Goal: Information Seeking & Learning: Learn about a topic

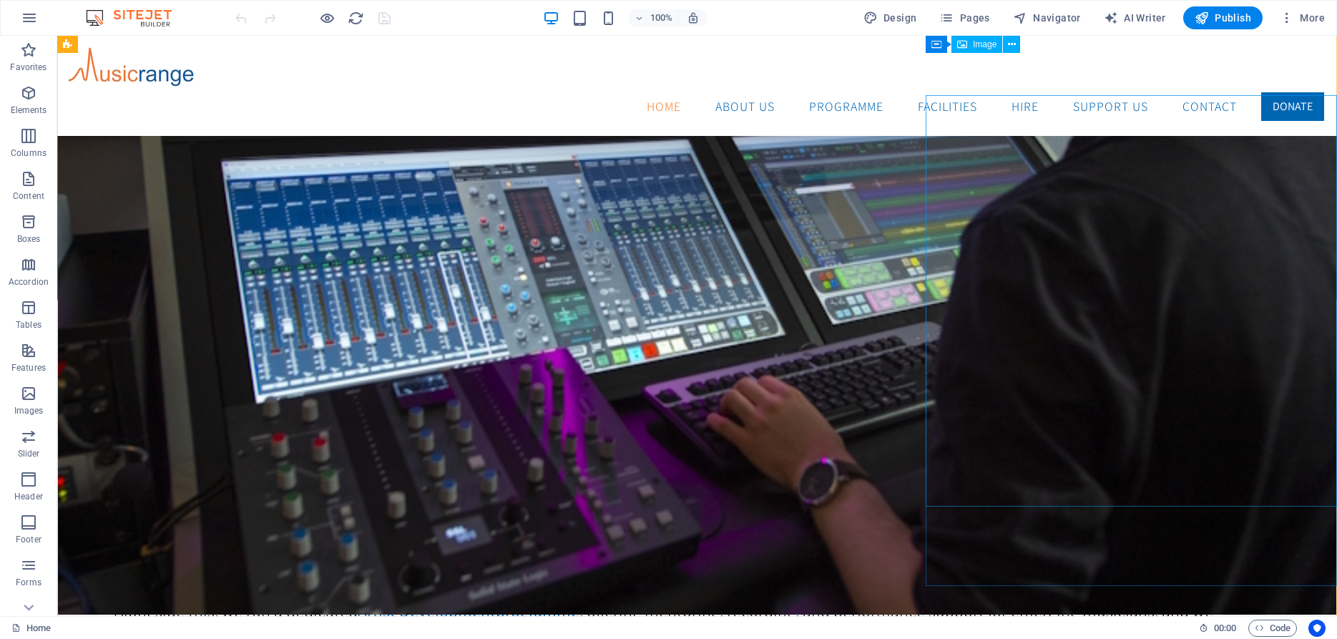
scroll to position [1713, 0]
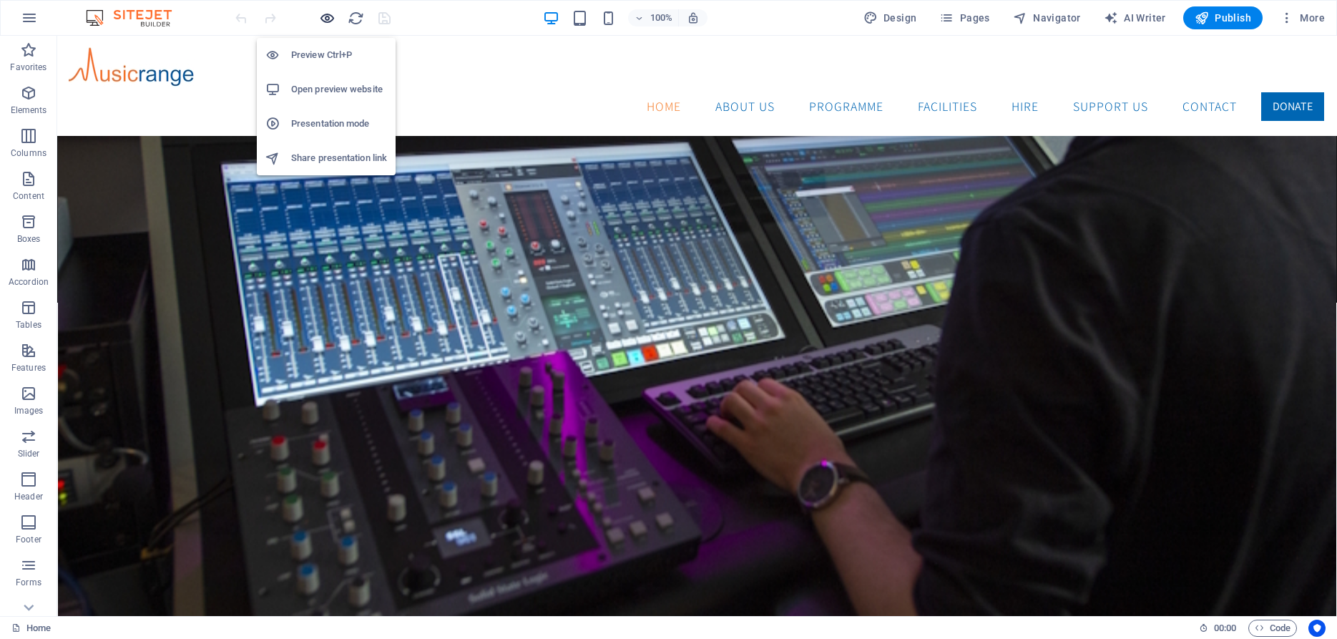
click at [326, 16] on icon "button" at bounding box center [327, 18] width 16 height 16
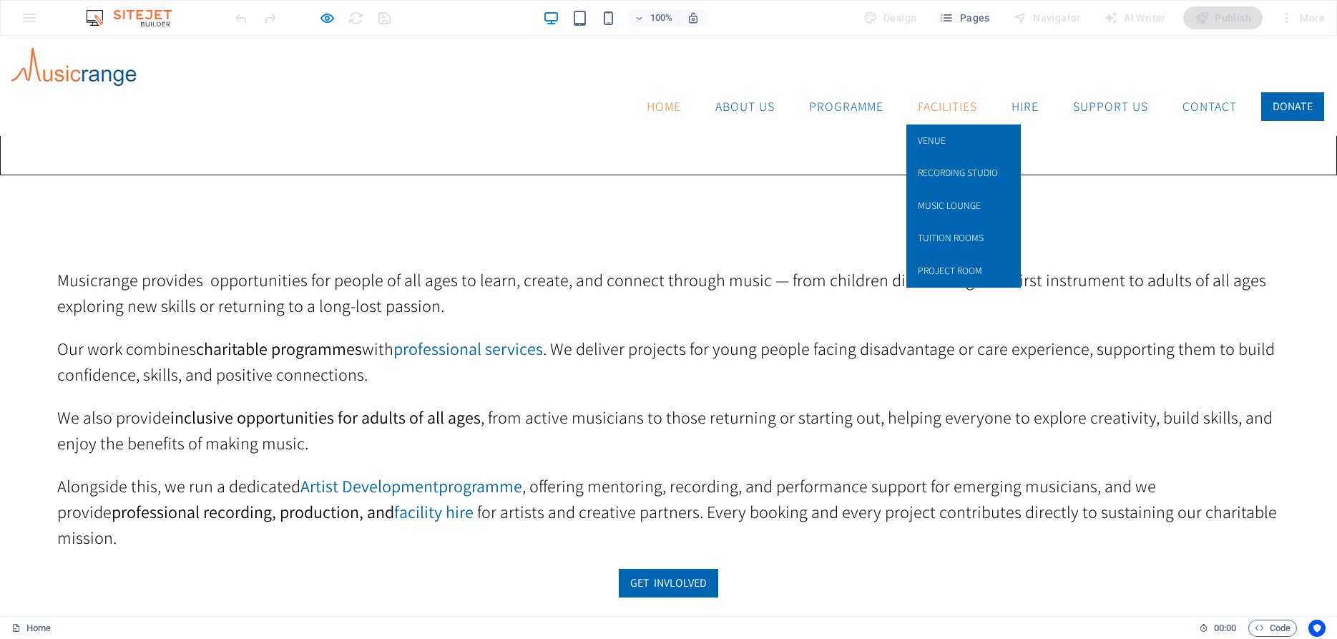
click at [932, 89] on link "Facilities" at bounding box center [948, 107] width 82 height 36
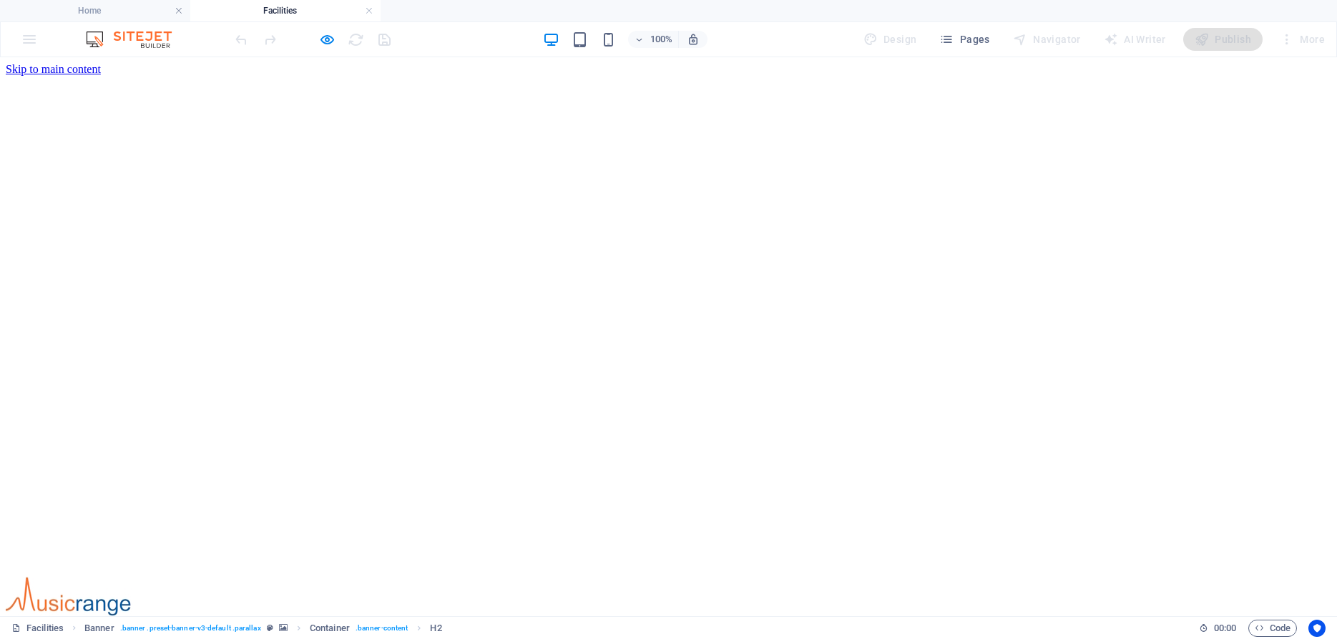
scroll to position [0, 0]
click at [330, 41] on icon "button" at bounding box center [327, 39] width 16 height 16
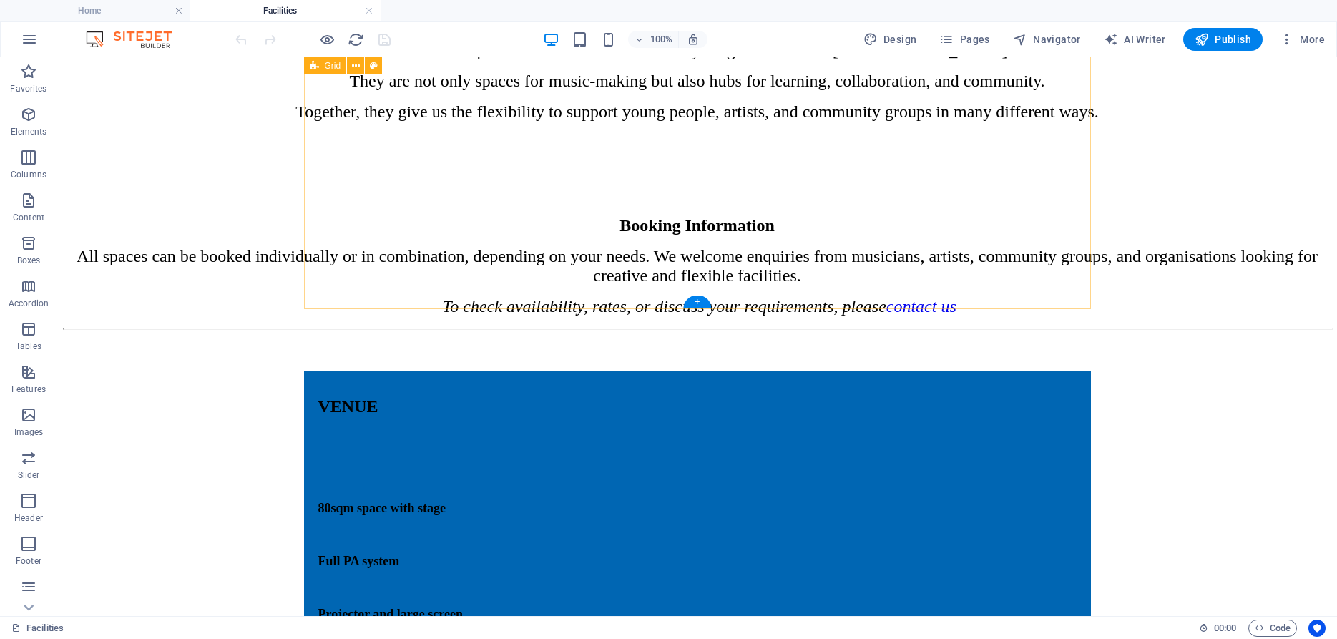
scroll to position [1022, 0]
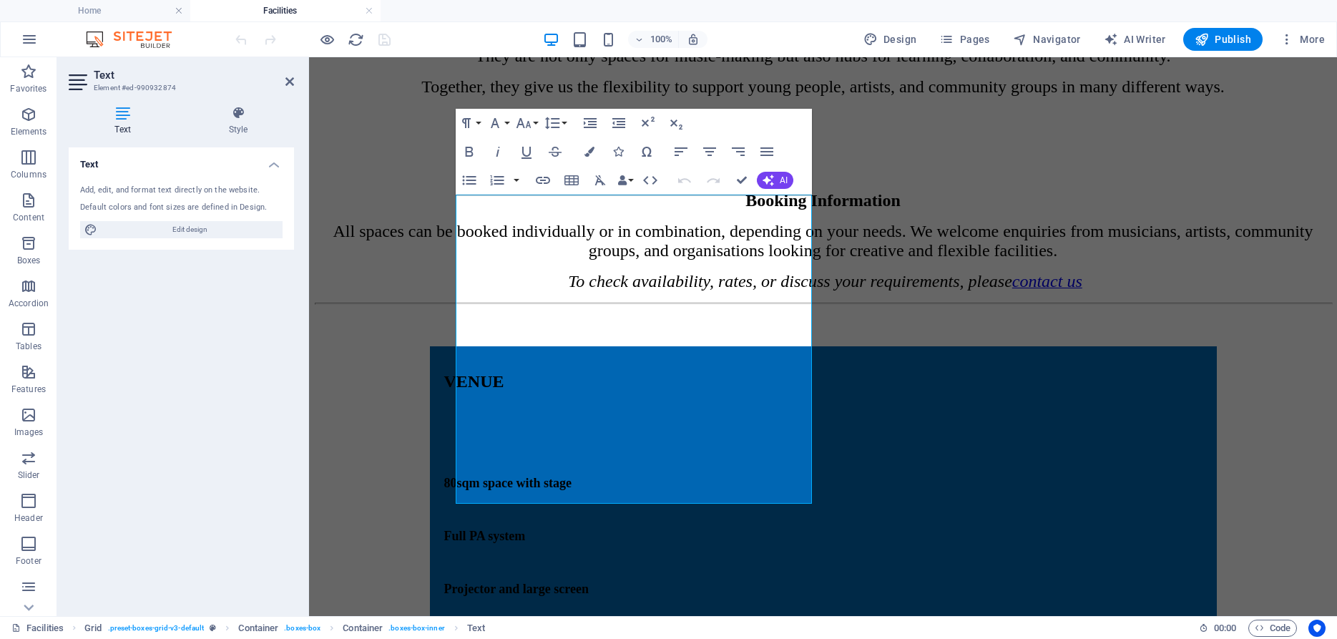
drag, startPoint x: 459, startPoint y: 282, endPoint x: 678, endPoint y: 434, distance: 267.3
copy div "Acoustically treated professional studio High-quality recording, mixing, and pr…"
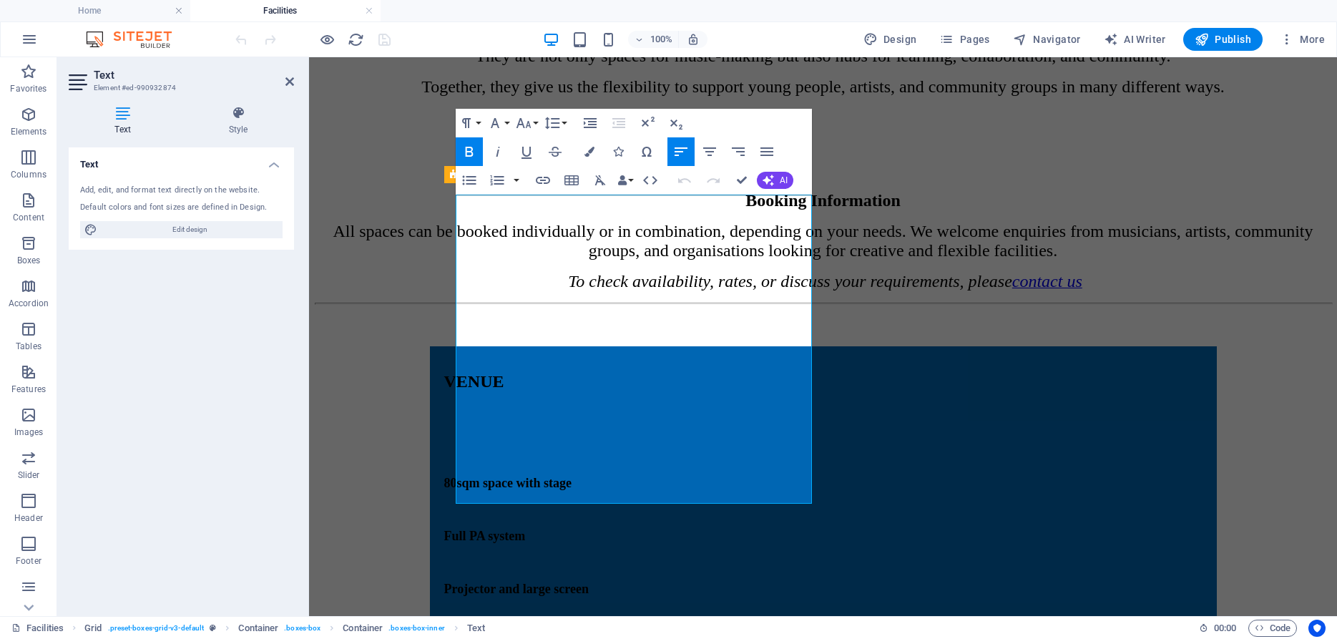
drag, startPoint x: 504, startPoint y: 426, endPoint x: 462, endPoint y: 281, distance: 150.4
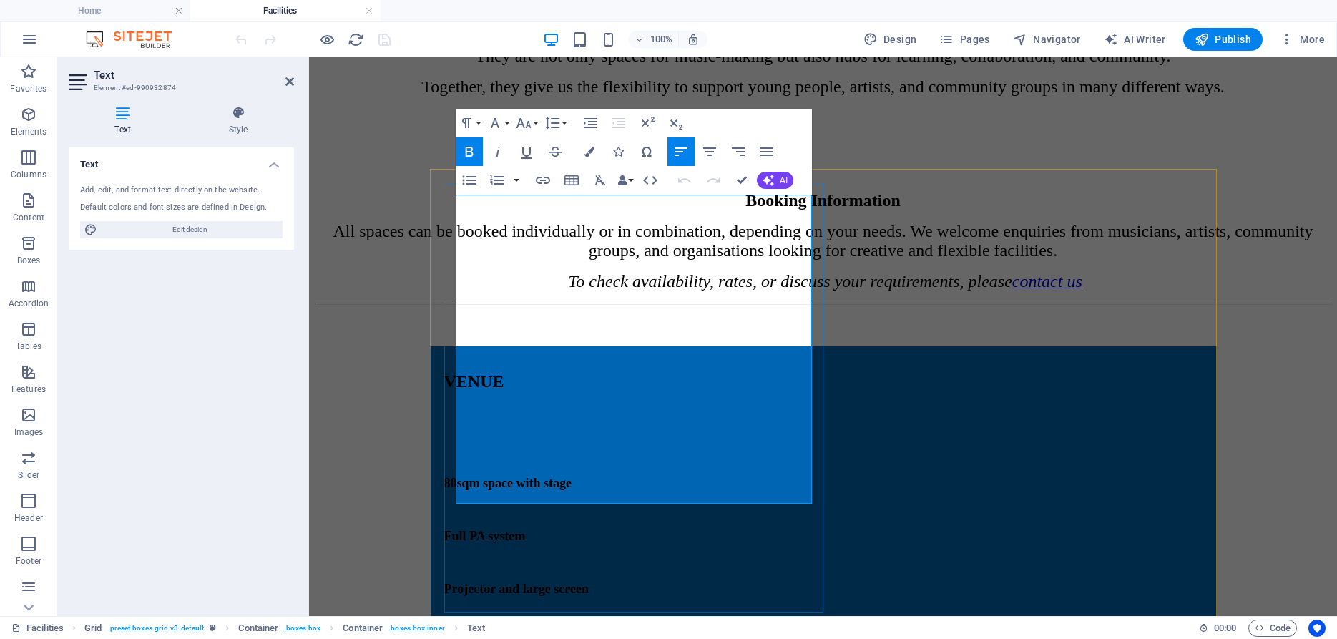
copy div "coustically treated professional studio High-quality recording, mixing, and pro…"
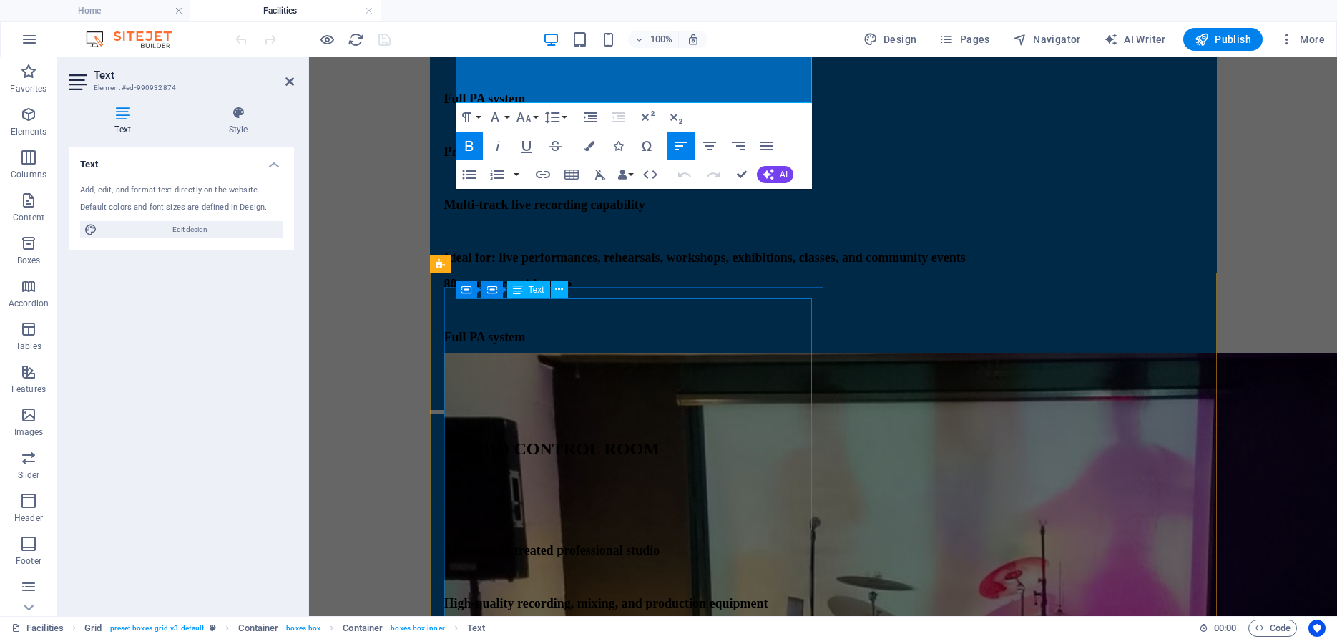
scroll to position [1460, 0]
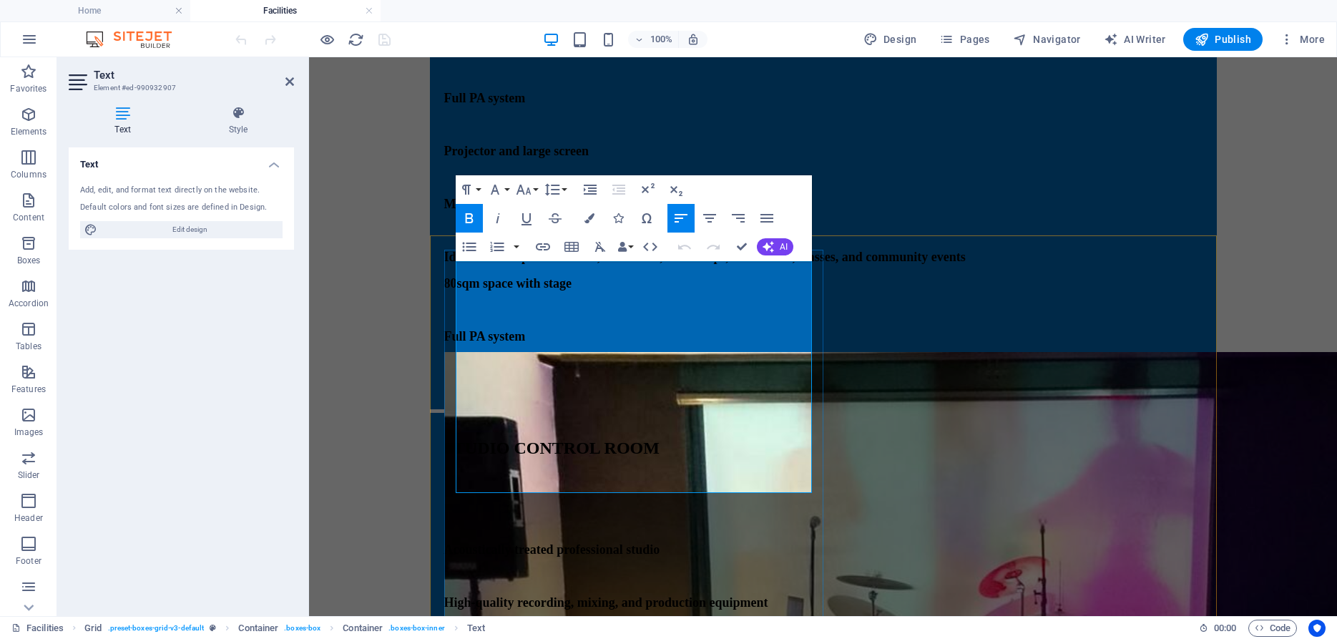
drag, startPoint x: 457, startPoint y: 326, endPoint x: 692, endPoint y: 496, distance: 289.5
copy div "Bechstein Grand Piano, [PERSON_NAME] Organ, Chapel Organ A wide selection of gu…"
click at [332, 205] on div "Home ABOUT US Programme Artist Development Musicares Workshops Music Club Commu…" at bounding box center [823, 572] width 1017 height 3913
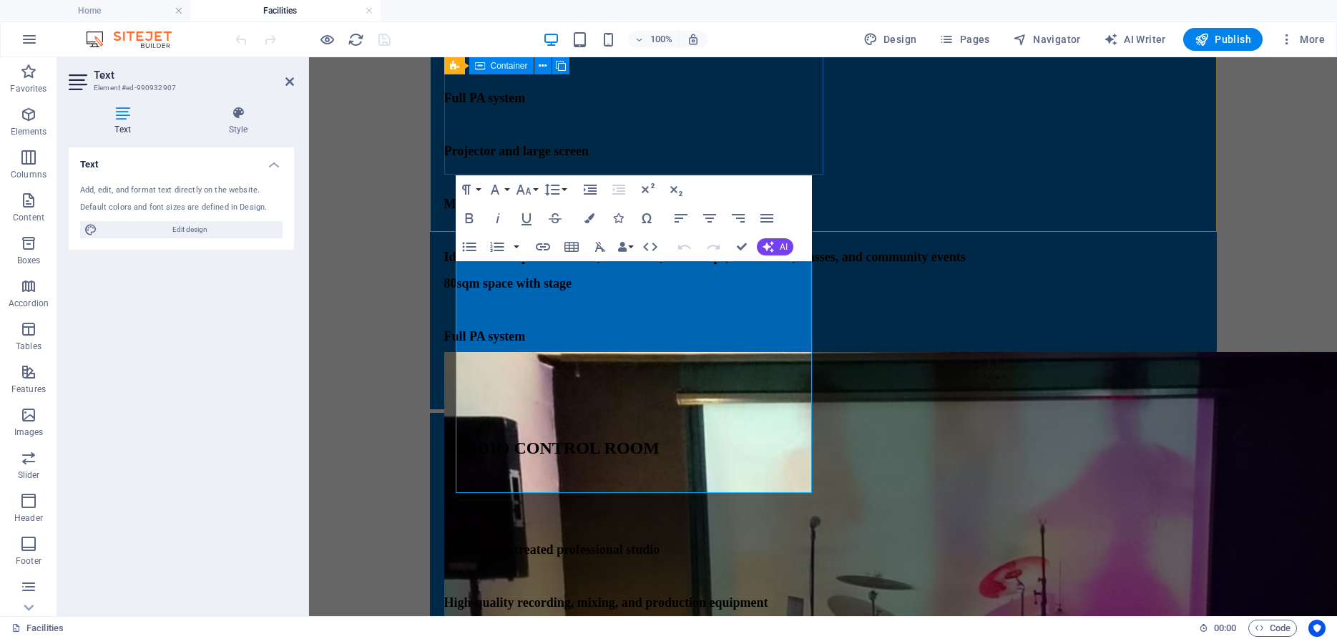
click at [521, 427] on div "STUDIO CONTROL ROOM Acoustically treated professional studio High-quality recor…" at bounding box center [823, 641] width 758 height 429
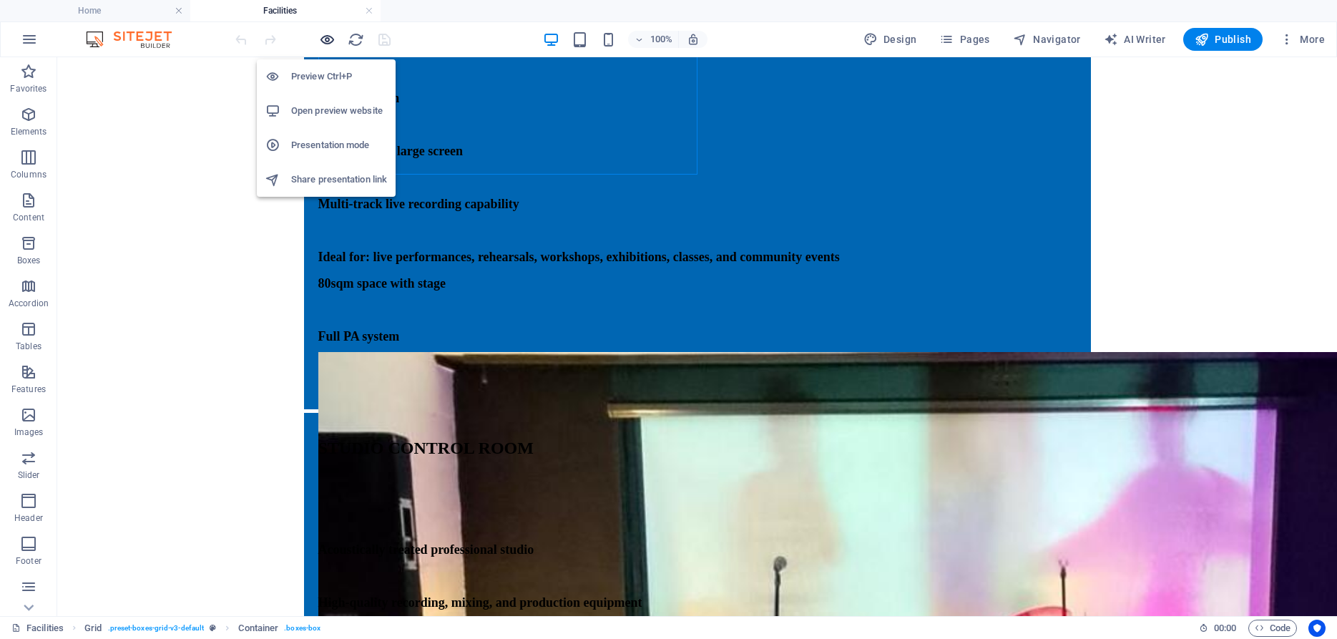
click at [325, 37] on icon "button" at bounding box center [327, 39] width 16 height 16
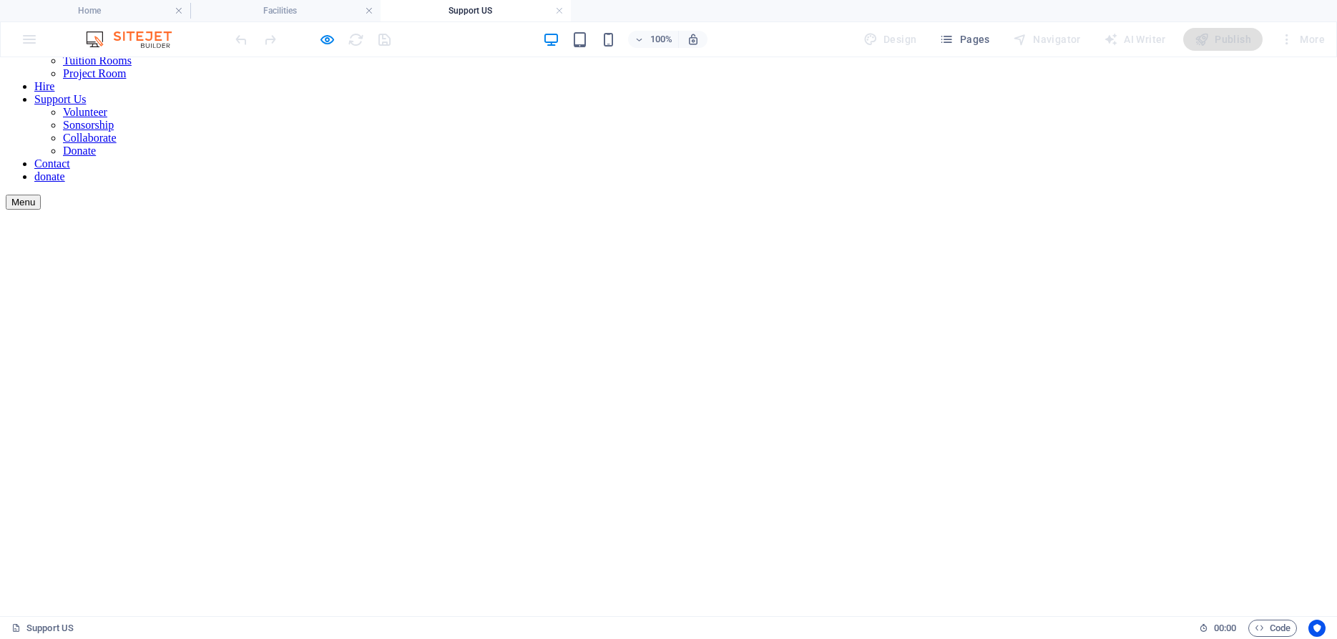
scroll to position [238, 0]
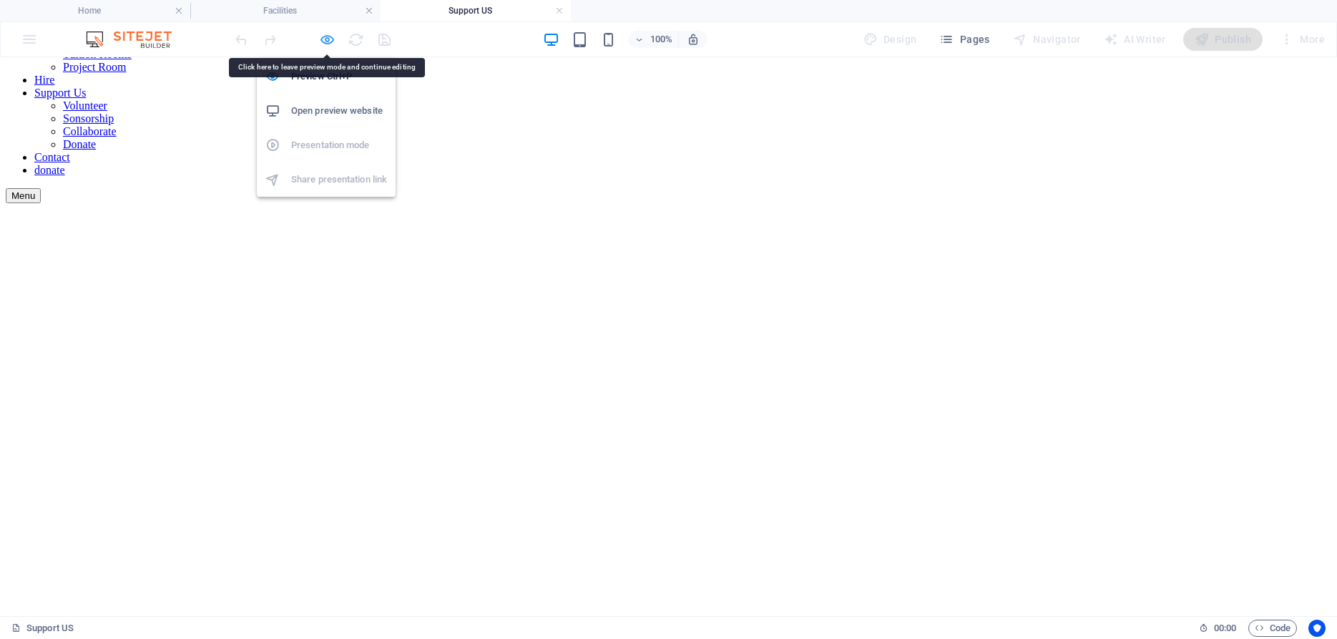
click at [331, 40] on icon "button" at bounding box center [327, 39] width 16 height 16
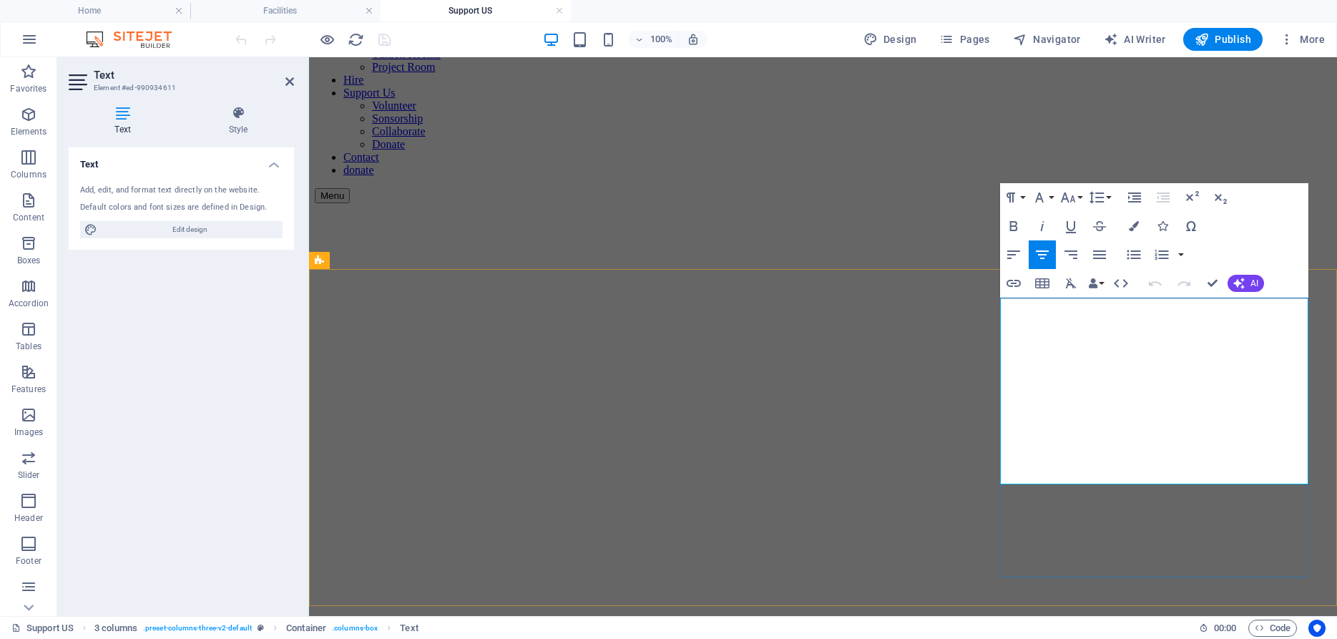
drag, startPoint x: 1062, startPoint y: 381, endPoint x: 1236, endPoint y: 439, distance: 183.7
copy div "Share your time and skills . Volunteers help us deliver inclusive opportunities."
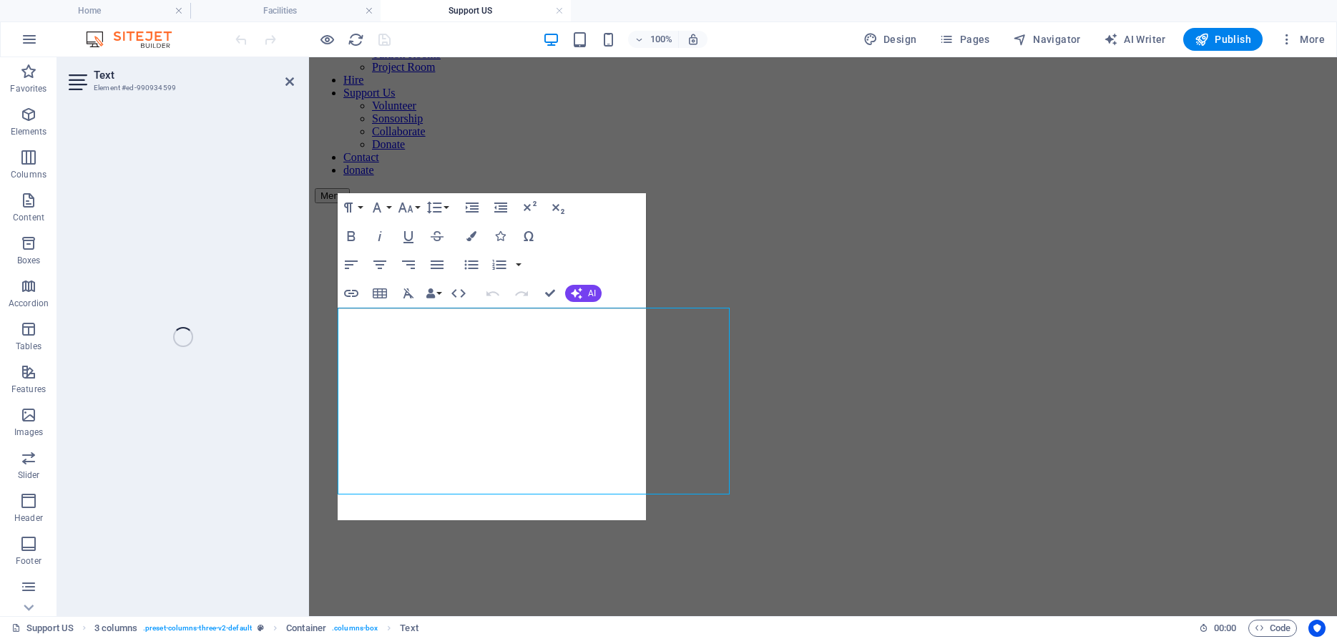
scroll to position [228, 0]
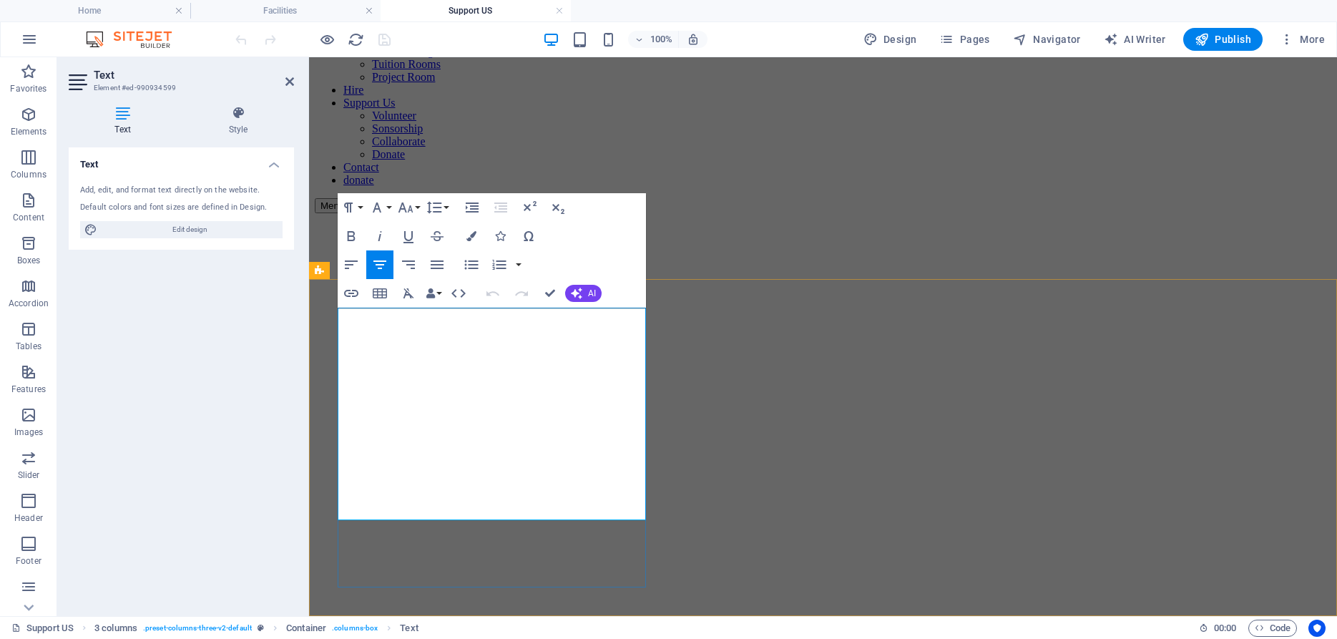
drag, startPoint x: 369, startPoint y: 390, endPoint x: 613, endPoint y: 466, distance: 255.5
copy span "Every contribution helps us provide free music lessons, mentoring, and creative…"
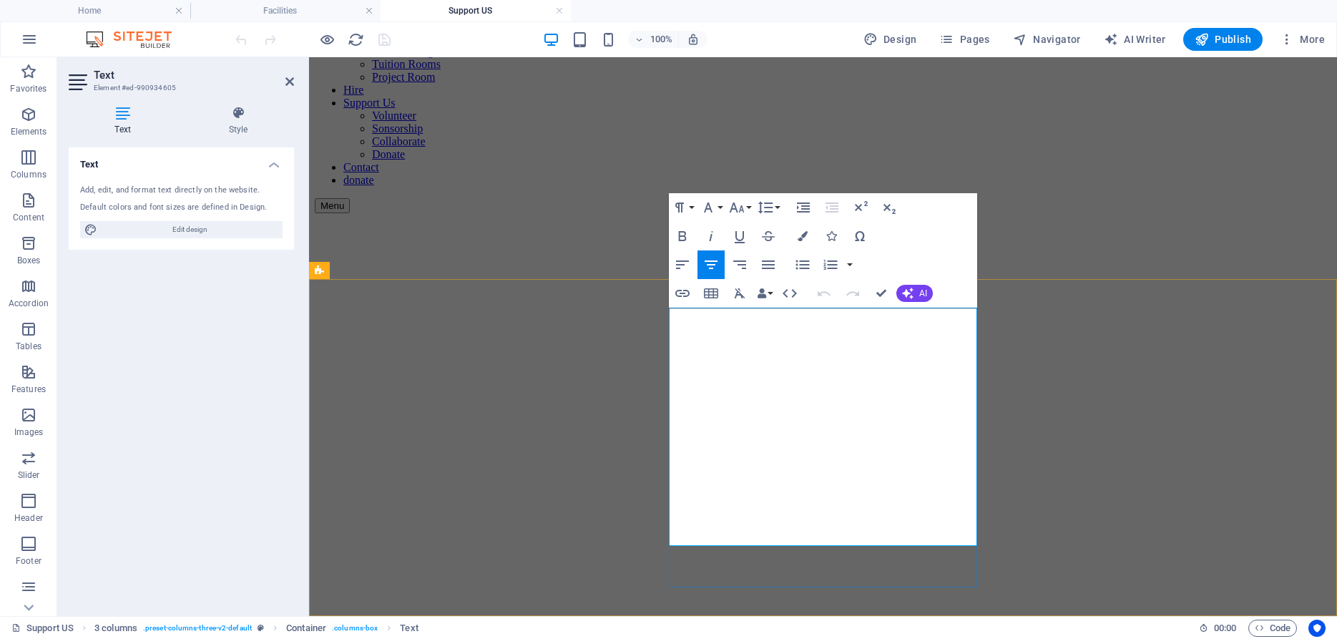
drag, startPoint x: 716, startPoint y: 386, endPoint x: 870, endPoint y: 492, distance: 186.8
copy span "Support our projects through sponsorship or partnership. Your organisation gain…"
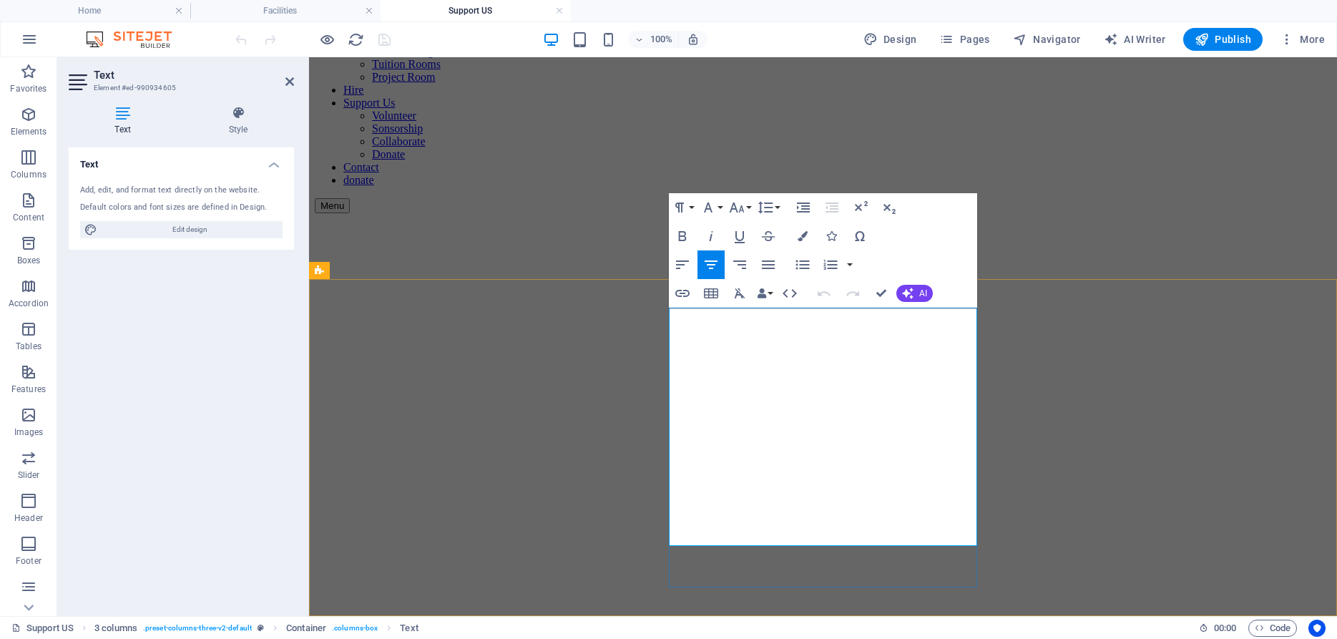
drag, startPoint x: 721, startPoint y: 389, endPoint x: 899, endPoint y: 420, distance: 180.8
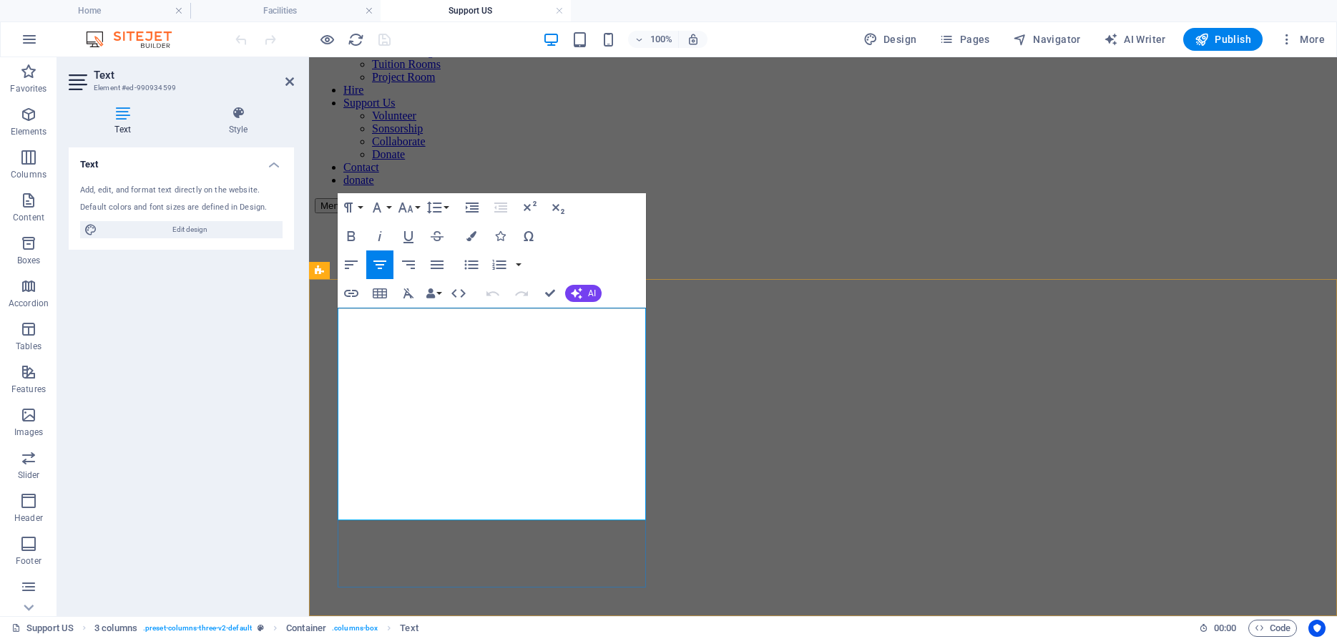
drag, startPoint x: 366, startPoint y: 391, endPoint x: 612, endPoint y: 481, distance: 261.9
copy span "Every contribution helps us provide free music lessons, mentoring, and creative…"
